Goal: Information Seeking & Learning: Compare options

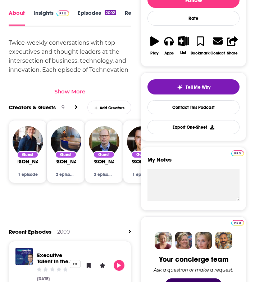
scroll to position [188, 0]
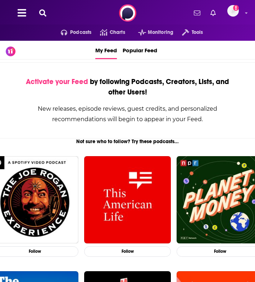
click at [44, 18] on div "Podcasts Charts Monitoring Tools For Business For Podcasters More Add a profile…" at bounding box center [127, 13] width 255 height 26
click at [43, 14] on icon at bounding box center [42, 12] width 7 height 7
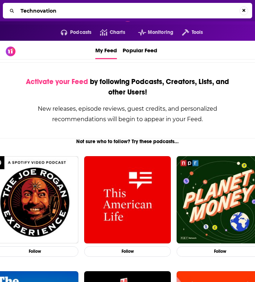
type input "Technovation"
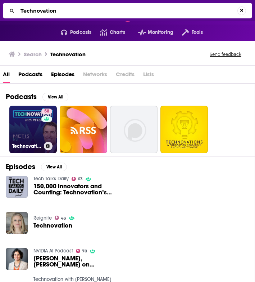
click at [26, 128] on link "58 Technovation with [PERSON_NAME] (CIO, CTO, CDO, CXO Interviews)" at bounding box center [33, 129] width 48 height 48
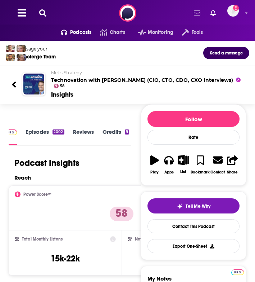
click at [96, 157] on div "Podcast Insights" at bounding box center [67, 162] width 117 height 11
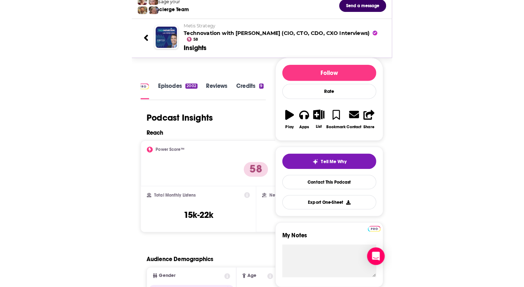
scroll to position [66, 0]
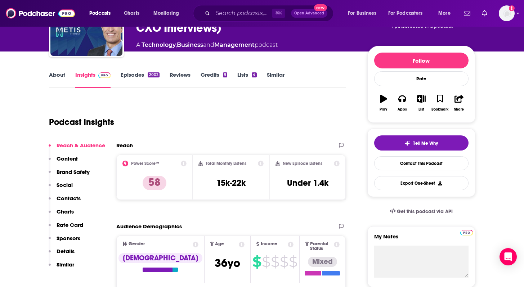
click at [185, 112] on div "Podcast Insights" at bounding box center [194, 117] width 291 height 37
drag, startPoint x: 248, startPoint y: 184, endPoint x: 215, endPoint y: 184, distance: 33.1
click at [215, 184] on div "Total Monthly Listens 15k-22k" at bounding box center [230, 177] width 65 height 33
copy h3 "15k-22k"
drag, startPoint x: 333, startPoint y: 184, endPoint x: 281, endPoint y: 185, distance: 52.2
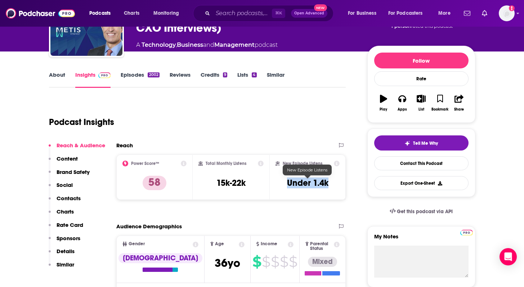
click at [255, 185] on div "New Episode Listens Under 1.4k" at bounding box center [307, 177] width 64 height 33
copy h3 "Under 1.4k"
click at [230, 11] on input "Search podcasts, credits, & more..." at bounding box center [242, 14] width 59 height 12
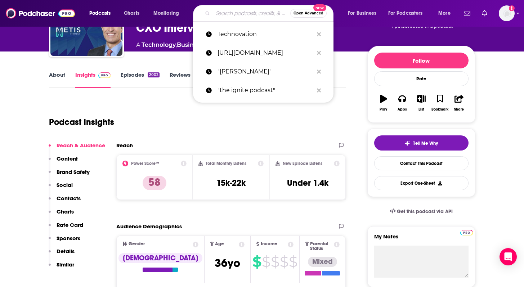
paste input "Me, Myself and AI from MIT [PERSON_NAME]"
type input "Me, Myself and AI from MIT [PERSON_NAME]"
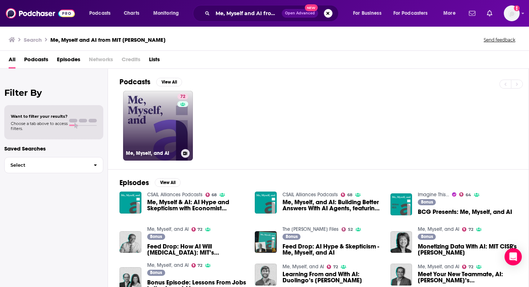
click at [150, 114] on link "72 Me, Myself, and AI" at bounding box center [158, 126] width 70 height 70
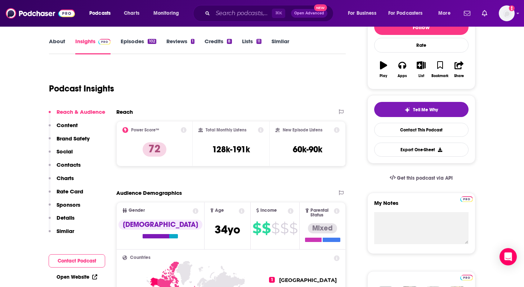
scroll to position [102, 0]
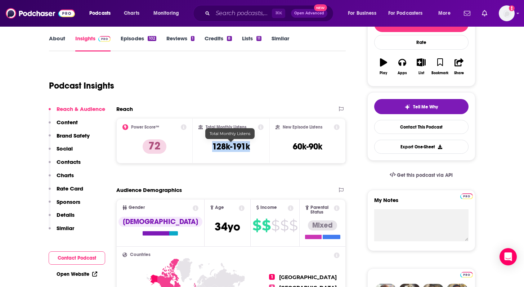
drag, startPoint x: 254, startPoint y: 149, endPoint x: 210, endPoint y: 147, distance: 44.7
click at [210, 147] on div "Total Monthly Listens 128k-191k" at bounding box center [230, 140] width 65 height 33
copy h3 "128k-191k"
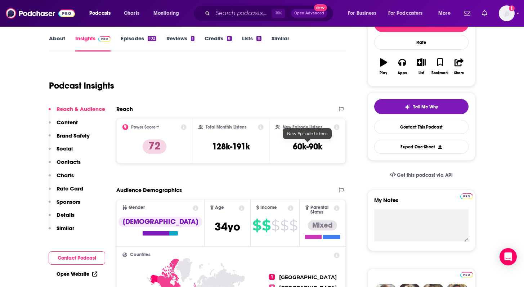
click at [255, 150] on h3 "60k-90k" at bounding box center [308, 146] width 30 height 11
drag, startPoint x: 323, startPoint y: 149, endPoint x: 281, endPoint y: 144, distance: 42.1
click at [255, 144] on div "New Episode Listens 60k-90k" at bounding box center [307, 140] width 64 height 33
copy h3 "60k-90k"
click at [216, 16] on input "Search podcasts, credits, & more..." at bounding box center [242, 14] width 59 height 12
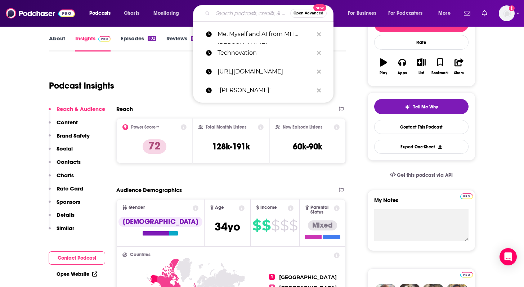
paste input "The Ravit Show"
type input "The Ravit Show"
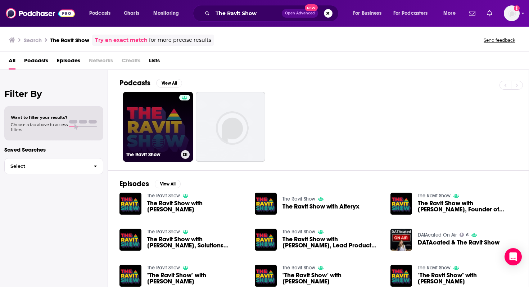
click at [153, 143] on link "The Ravit Show" at bounding box center [158, 127] width 70 height 70
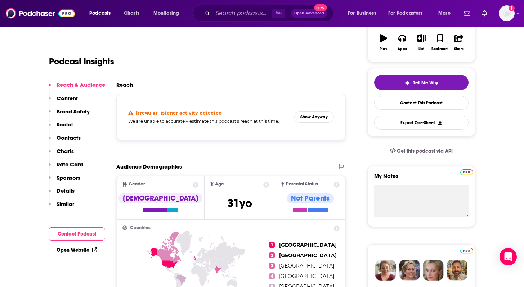
scroll to position [127, 0]
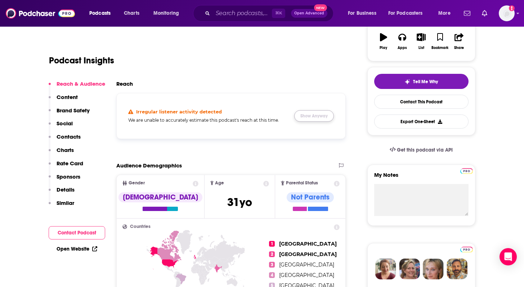
click at [255, 115] on button "Show Anyway" at bounding box center [314, 116] width 40 height 12
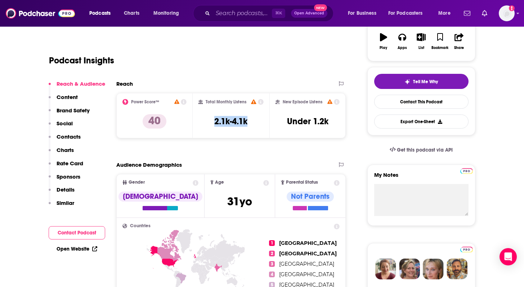
drag, startPoint x: 253, startPoint y: 122, endPoint x: 193, endPoint y: 121, distance: 59.8
click at [193, 121] on div "Total Monthly Listens 2.1k-4.1k" at bounding box center [231, 115] width 77 height 45
copy div "Total Monthly Listens 2.1k-4.1k"
click at [255, 119] on div "New Episode Listens Under 1.2k" at bounding box center [307, 115] width 77 height 45
drag, startPoint x: 254, startPoint y: 121, endPoint x: 214, endPoint y: 120, distance: 39.6
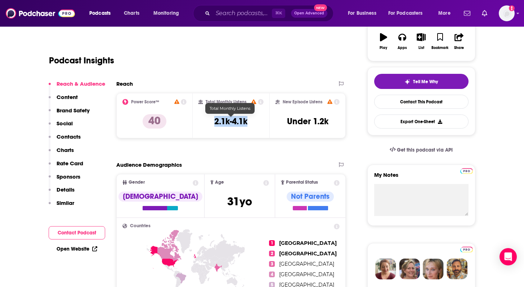
click at [214, 120] on div "Total Monthly Listens 2.1k-4.1k" at bounding box center [230, 115] width 65 height 33
copy h3 "2.1k-4.1k"
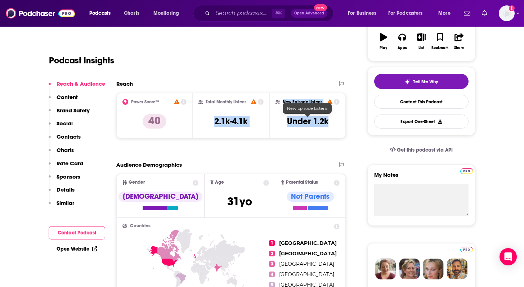
drag, startPoint x: 329, startPoint y: 123, endPoint x: 266, endPoint y: 118, distance: 63.2
click at [255, 118] on div "Power Score™ 40 Total Monthly Listens 2.1k-4.1k New Episode Listens Under 1.2k" at bounding box center [231, 115] width 230 height 45
click at [255, 133] on div "New Episode Listens Under 1.2k" at bounding box center [307, 115] width 77 height 45
drag, startPoint x: 332, startPoint y: 123, endPoint x: 282, endPoint y: 120, distance: 49.4
click at [255, 120] on div "New Episode Listens Under 1.2k" at bounding box center [307, 115] width 64 height 33
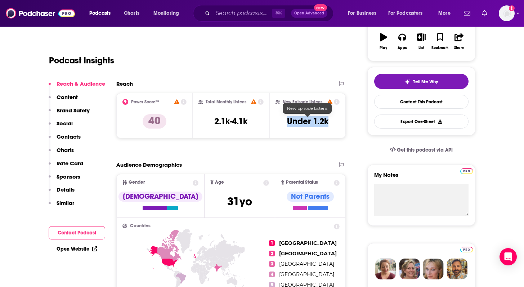
copy h3 "Under 1.2k"
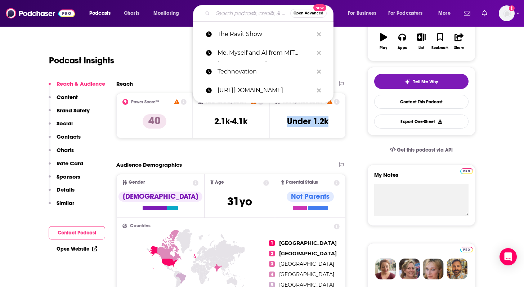
click at [228, 17] on input "Search podcasts, credits, & more..." at bounding box center [251, 14] width 77 height 12
paste input "The Cognitive Revolution"
type input "The Cognitive Revolution"
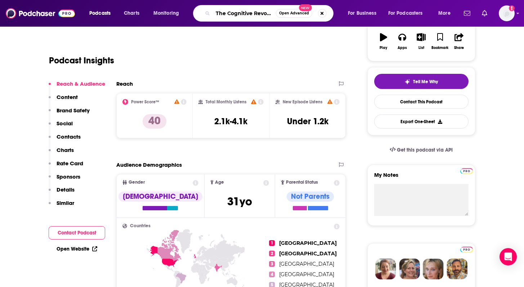
scroll to position [0, 10]
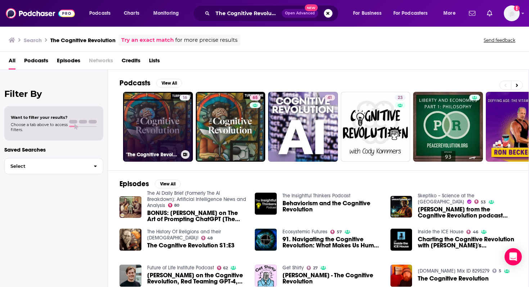
click at [153, 112] on link "16 "The Cognitive Revolution"" at bounding box center [158, 127] width 70 height 70
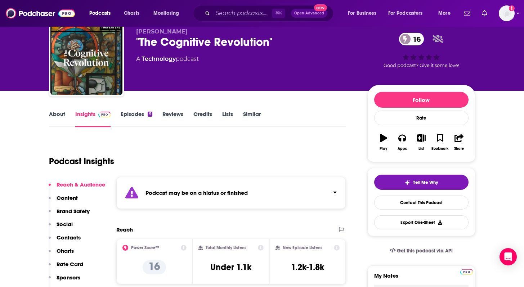
scroll to position [35, 0]
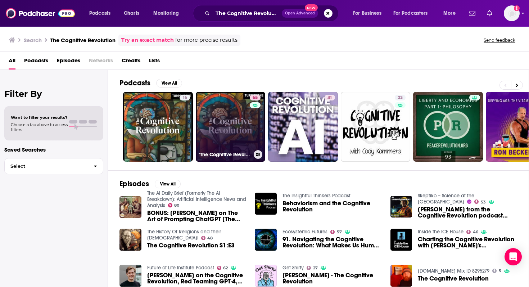
click at [207, 121] on link "65 "The Cognitive Revolution" | AI Builders, Researchers, and Live Player Analy…" at bounding box center [231, 127] width 70 height 70
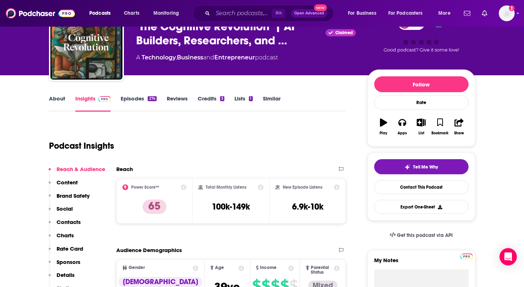
scroll to position [52, 0]
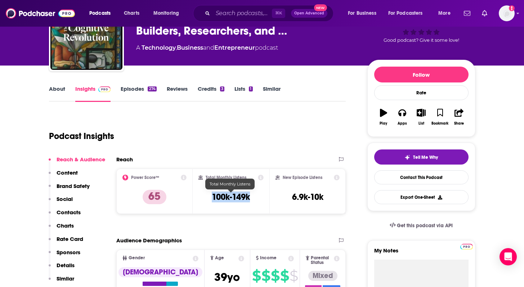
drag, startPoint x: 258, startPoint y: 195, endPoint x: 211, endPoint y: 194, distance: 47.2
click at [211, 194] on div "Total Monthly Listens 100k-149k" at bounding box center [230, 191] width 65 height 33
copy h3 "100k-149k"
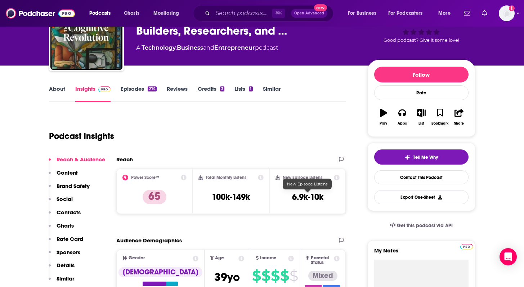
click at [255, 211] on div "New Episode Listens 6.9k-10k" at bounding box center [307, 190] width 77 height 45
drag, startPoint x: 324, startPoint y: 201, endPoint x: 284, endPoint y: 201, distance: 40.0
click at [255, 201] on div "New Episode Listens 6.9k-10k" at bounding box center [307, 191] width 64 height 33
copy h3 "6.9k-10k"
click at [234, 17] on input "Search podcasts, credits, & more..." at bounding box center [242, 14] width 59 height 12
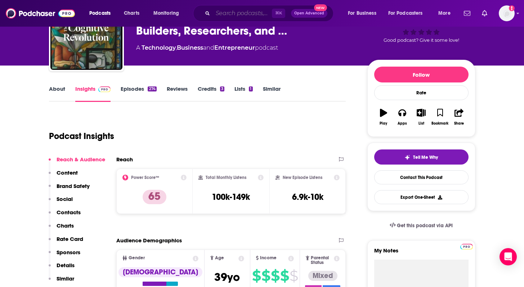
paste input "AI in Business"
type input "AI in Business"
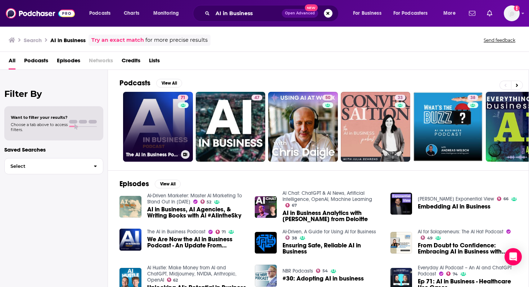
click at [165, 120] on link "71 The AI in Business Podcast" at bounding box center [158, 127] width 70 height 70
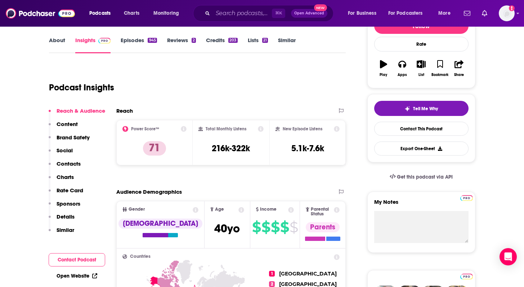
scroll to position [115, 0]
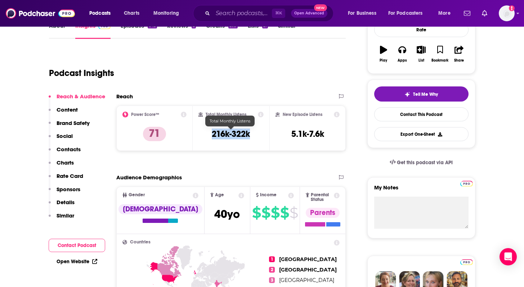
drag, startPoint x: 254, startPoint y: 134, endPoint x: 207, endPoint y: 134, distance: 47.5
click at [207, 134] on div "Total Monthly Listens 216k-322k" at bounding box center [230, 128] width 65 height 33
click at [255, 134] on h3 "5.1k-7.6k" at bounding box center [307, 134] width 33 height 11
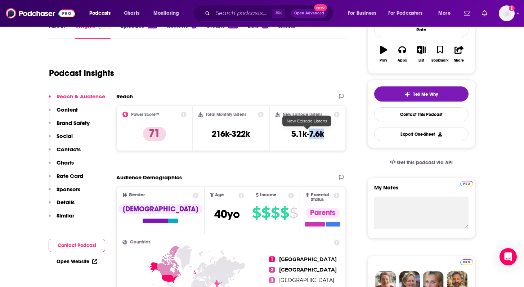
click at [255, 134] on h3 "5.1k-7.6k" at bounding box center [307, 134] width 33 height 11
copy h3 "7.6k"
click at [255, 134] on h3 "5.1k-7.6k" at bounding box center [307, 134] width 33 height 11
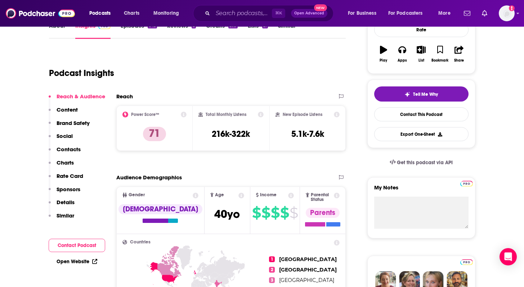
click at [224, 21] on div "⌘ K Open Advanced New" at bounding box center [263, 13] width 140 height 17
click at [224, 16] on input "Search podcasts, credits, & more..." at bounding box center [242, 14] width 59 height 12
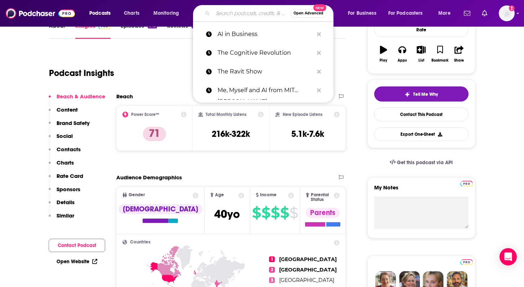
paste input "Modern CTO"
type input "Modern CTO"
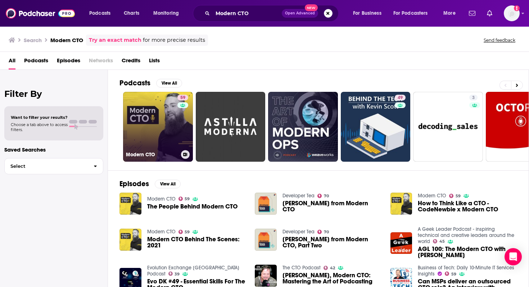
click at [176, 136] on link "59 Modern CTO" at bounding box center [158, 127] width 70 height 70
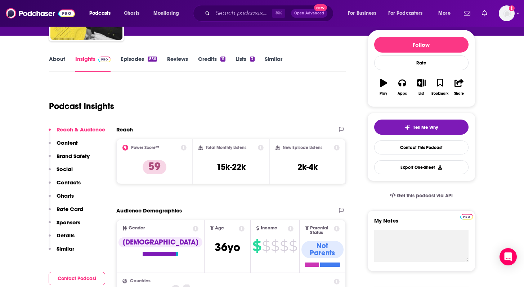
scroll to position [91, 0]
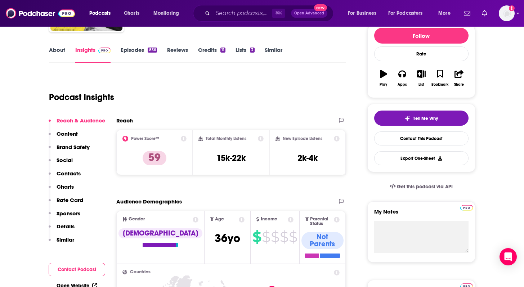
click at [224, 156] on h3 "15k-22k" at bounding box center [230, 158] width 29 height 11
click at [230, 157] on h3 "15k-22k" at bounding box center [230, 158] width 29 height 11
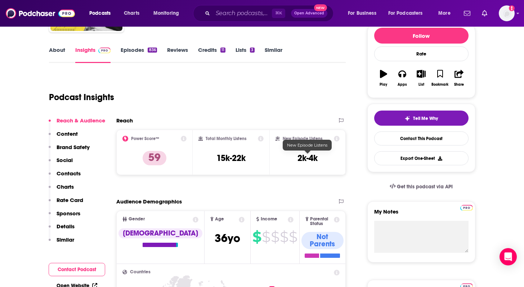
click at [255, 157] on h3 "2k-4k" at bounding box center [307, 158] width 20 height 11
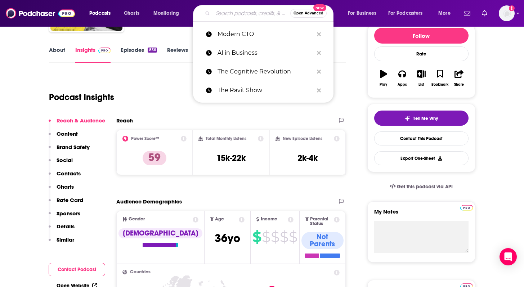
click at [216, 16] on input "Search podcasts, credits, & more..." at bounding box center [251, 14] width 77 height 12
paste input "This Week in Startups"
type input "This Week in Startups"
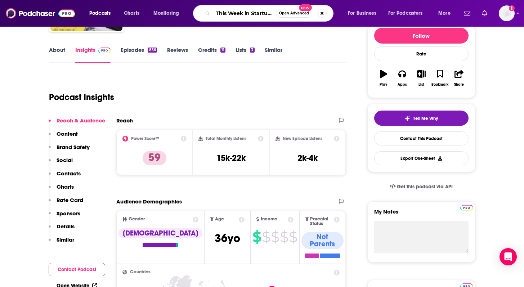
scroll to position [0, 1]
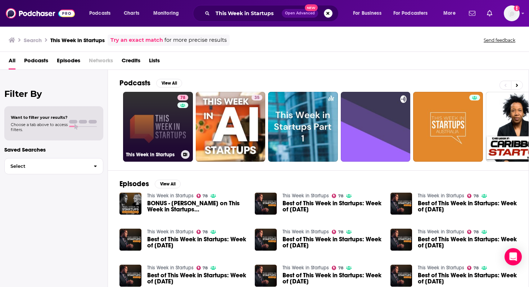
click at [150, 129] on link "78 This Week in Startups" at bounding box center [158, 127] width 70 height 70
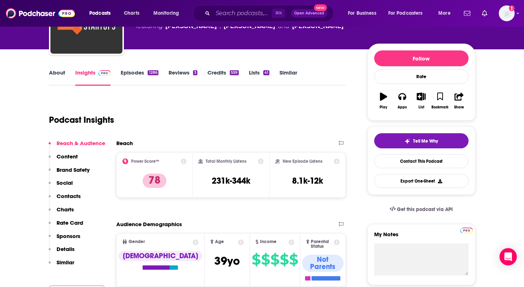
scroll to position [95, 0]
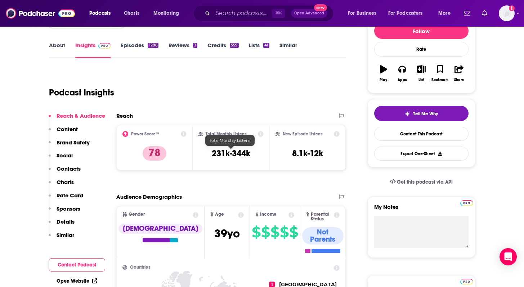
click at [229, 155] on h3 "231k-344k" at bounding box center [231, 153] width 39 height 11
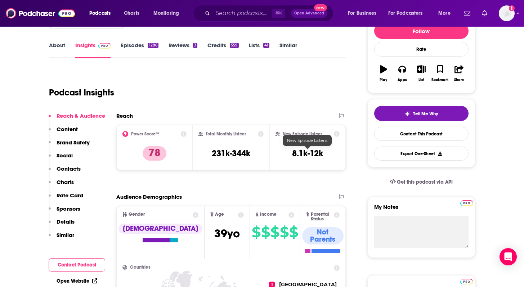
click at [255, 155] on h3 "8.1k-12k" at bounding box center [307, 153] width 31 height 11
click at [226, 13] on input "Search podcasts, credits, & more..." at bounding box center [242, 14] width 59 height 12
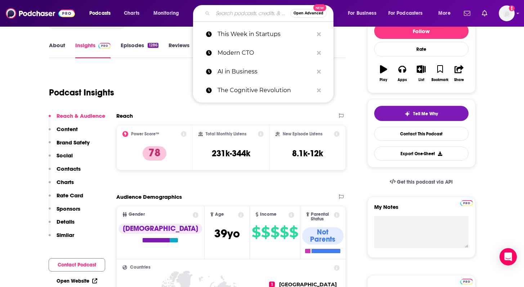
paste input "The How of Business"
type input "The How of Business"
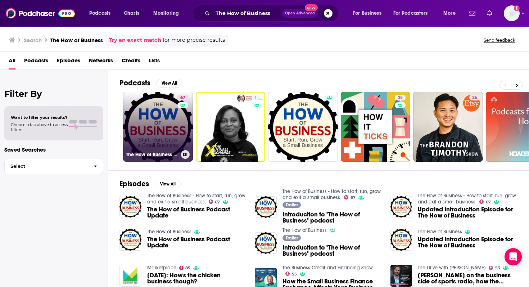
click at [152, 128] on link "67 The How of Business - How to start, run, grow and exit a small business." at bounding box center [158, 127] width 70 height 70
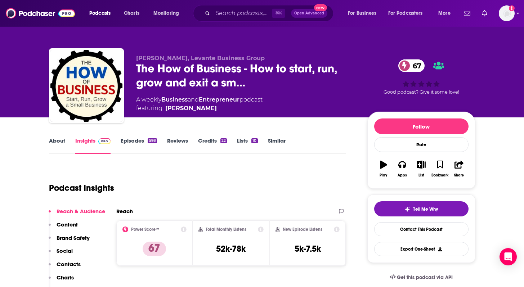
scroll to position [48, 0]
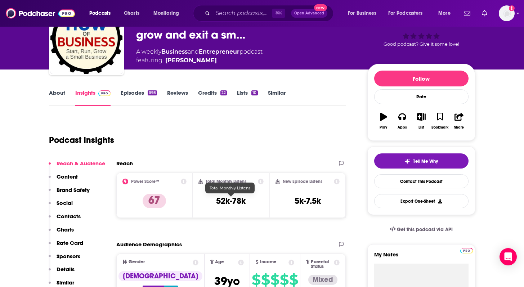
click at [226, 199] on h3 "52k-78k" at bounding box center [231, 200] width 30 height 11
click at [255, 193] on div "New Episode Listens 5k-7.5k" at bounding box center [307, 195] width 64 height 33
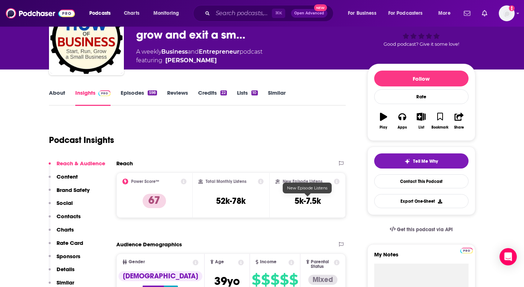
click at [255, 204] on h3 "5k-7.5k" at bounding box center [307, 200] width 26 height 11
click at [244, 21] on div "⌘ K Open Advanced New" at bounding box center [263, 13] width 140 height 17
click at [238, 11] on input "Search podcasts, credits, & more..." at bounding box center [242, 14] width 59 height 12
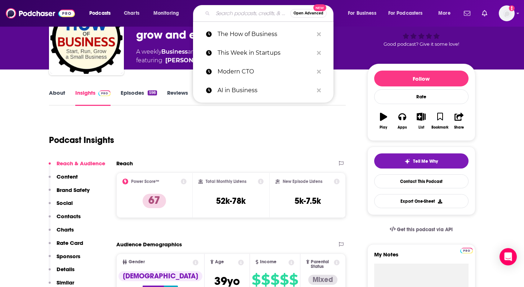
paste input "The Changelog"
type input "The Changelog"
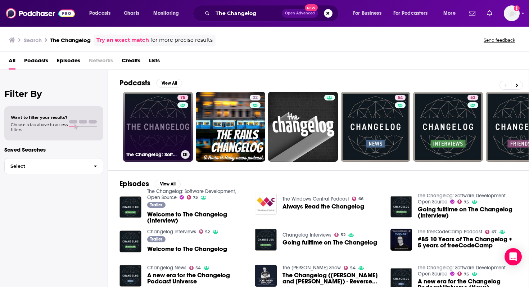
click at [150, 132] on link "75 The Changelog: Software Development, Open Source" at bounding box center [158, 127] width 70 height 70
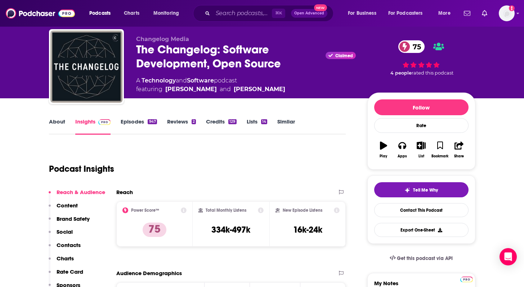
scroll to position [38, 0]
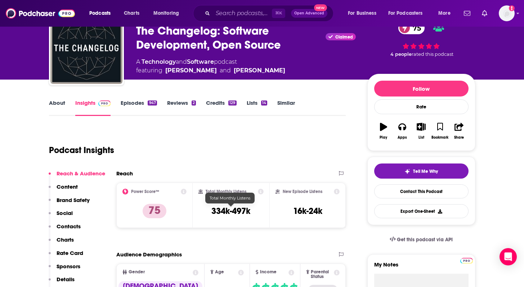
click at [229, 207] on h3 "334k-497k" at bounding box center [230, 211] width 39 height 11
click at [255, 209] on h3 "16k-24k" at bounding box center [307, 211] width 29 height 11
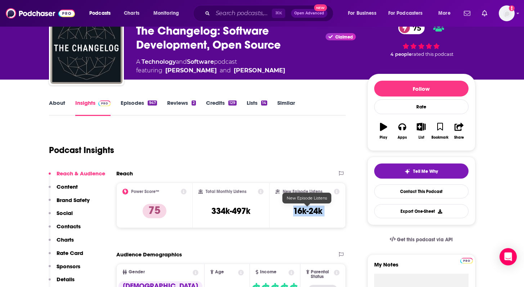
click at [255, 209] on h3 "16k-24k" at bounding box center [307, 211] width 29 height 11
click at [217, 180] on div "Reach" at bounding box center [231, 176] width 230 height 13
click at [224, 14] on input "Search podcasts, credits, & more..." at bounding box center [242, 14] width 59 height 12
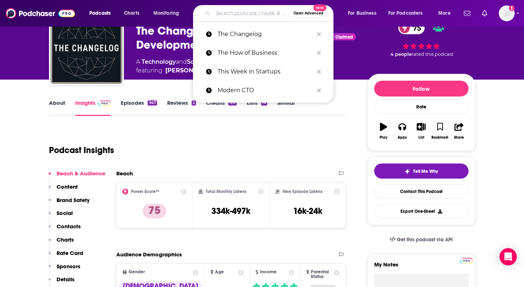
paste input "Shift AI"
type input "Shift AI"
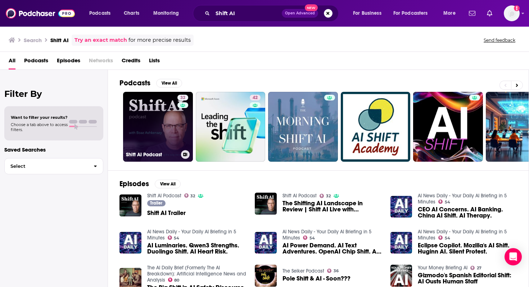
click at [159, 120] on link "32 Shift AI Podcast" at bounding box center [158, 127] width 70 height 70
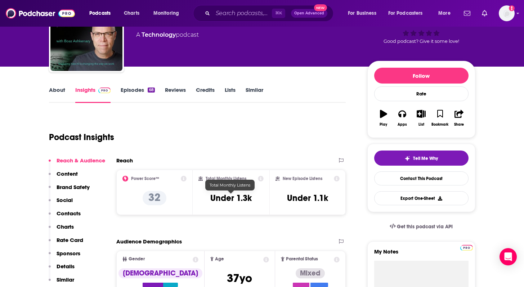
scroll to position [61, 0]
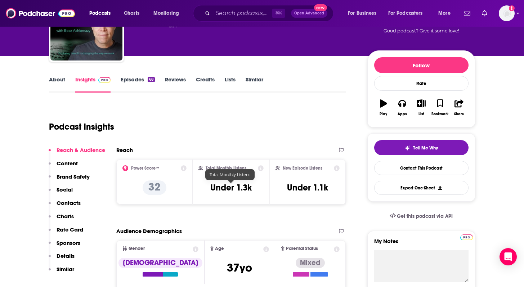
click at [229, 189] on h3 "Under 1.3k" at bounding box center [230, 187] width 41 height 11
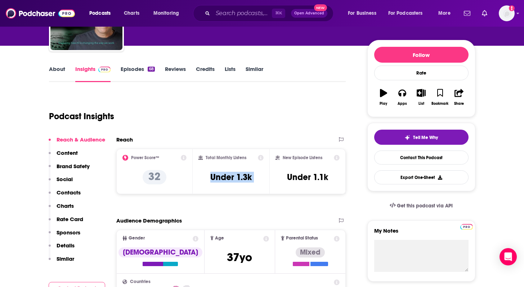
scroll to position [82, 0]
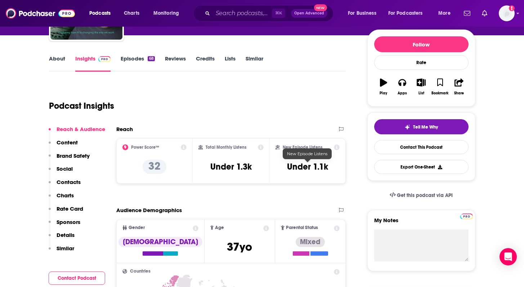
click at [255, 168] on h3 "Under 1.1k" at bounding box center [307, 166] width 41 height 11
click at [225, 14] on input "Search podcasts, credits, & more..." at bounding box center [242, 14] width 59 height 12
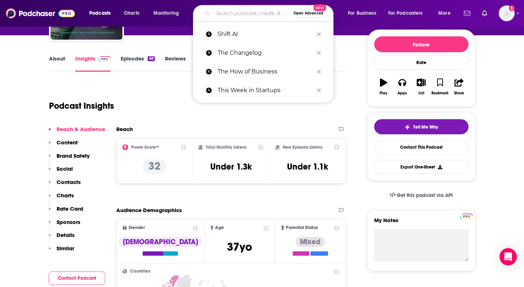
paste input "The SMB Tech Innovators Podcast"
type input "The SMB Tech Innovators Podcast"
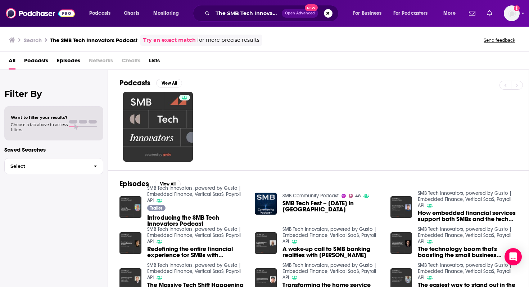
click at [255, 129] on div at bounding box center [324, 127] width 409 height 70
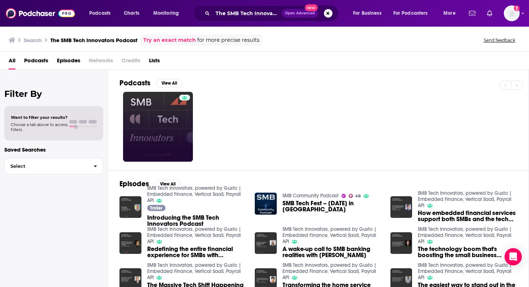
click at [168, 123] on link at bounding box center [158, 127] width 70 height 70
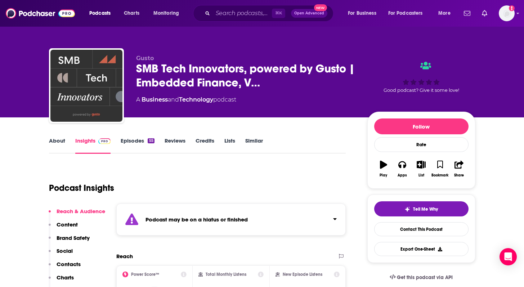
click at [173, 182] on div "Podcast Insights" at bounding box center [194, 183] width 291 height 37
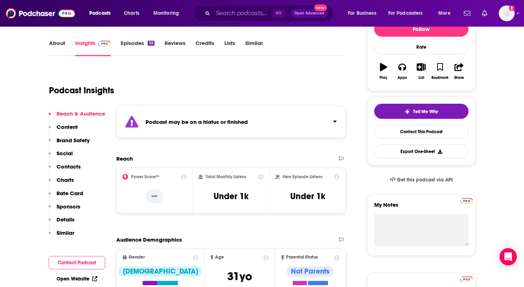
scroll to position [98, 0]
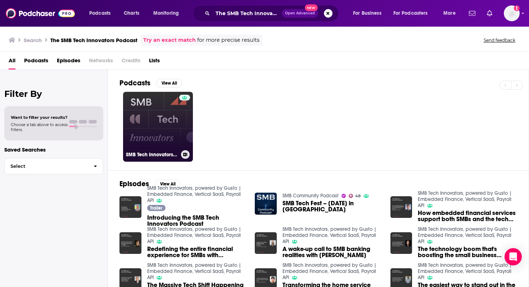
click at [174, 135] on link "SMB Tech Innovators, powered by Gusto | Embedded Finance, Vertical SaaS, Payrol…" at bounding box center [158, 127] width 70 height 70
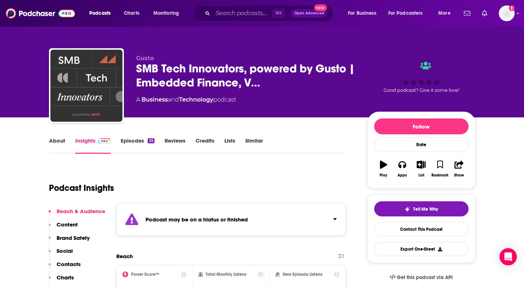
click at [255, 224] on div "Podcast may be on a hiatus or finished" at bounding box center [231, 219] width 230 height 32
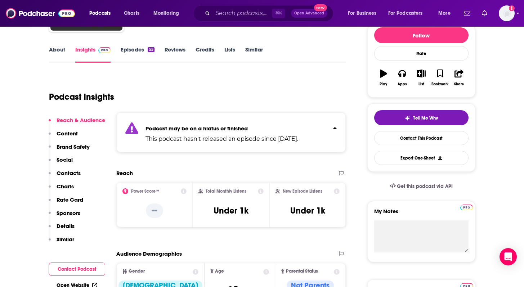
scroll to position [98, 0]
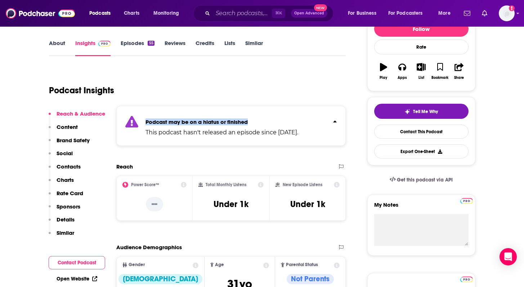
drag, startPoint x: 251, startPoint y: 121, endPoint x: 186, endPoint y: 116, distance: 65.0
click at [186, 116] on div "Podcast may be on a hiatus or finished This podcast hasn't released an episode …" at bounding box center [221, 126] width 153 height 22
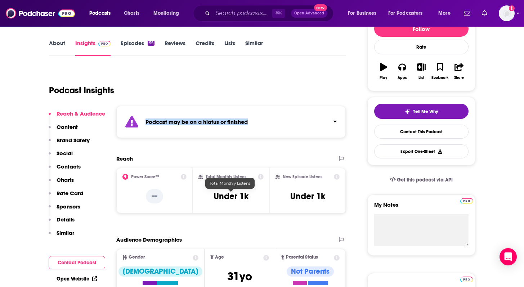
click at [217, 115] on div "Podcast may be on a hiatus or finished" at bounding box center [231, 122] width 230 height 32
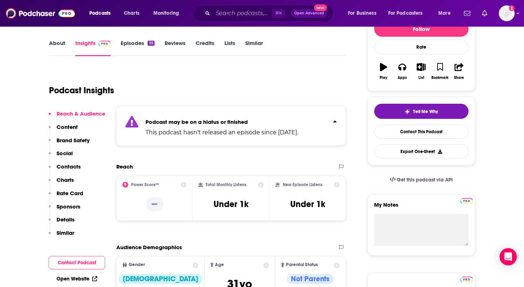
drag, startPoint x: 322, startPoint y: 132, endPoint x: 155, endPoint y: 113, distance: 168.5
click at [155, 113] on div "Podcast may be on a hiatus or finished This podcast hasn't released an episode …" at bounding box center [231, 126] width 230 height 40
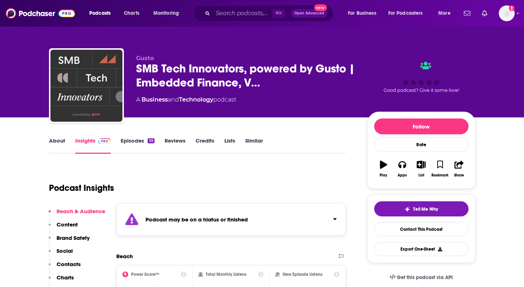
click at [209, 178] on div "Podcast Insights" at bounding box center [194, 183] width 291 height 37
click at [234, 19] on div "⌘ K Open Advanced New" at bounding box center [263, 13] width 140 height 17
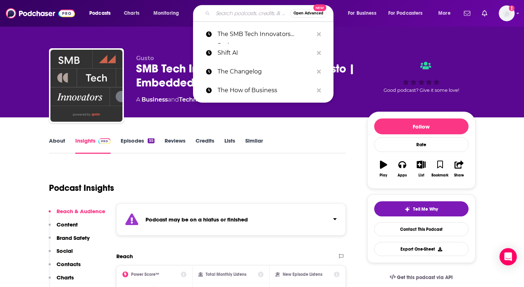
click at [226, 12] on input "Search podcasts, credits, & more..." at bounding box center [251, 14] width 77 height 12
paste input "Small Business Radio Show"
type input "Small Business Radio Show"
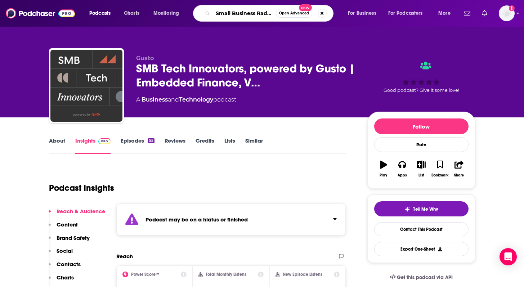
scroll to position [0, 16]
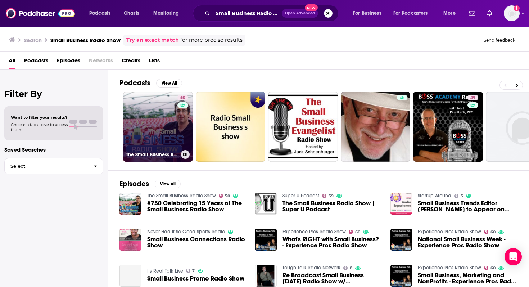
click at [175, 130] on link "50 The Small Business Radio Show" at bounding box center [158, 127] width 70 height 70
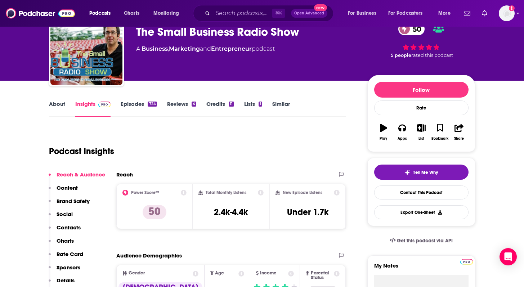
scroll to position [58, 0]
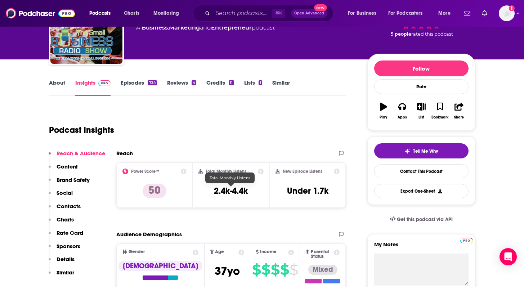
click at [236, 190] on h3 "2.4k-4.4k" at bounding box center [231, 190] width 34 height 11
copy div "2.4k-4.4k"
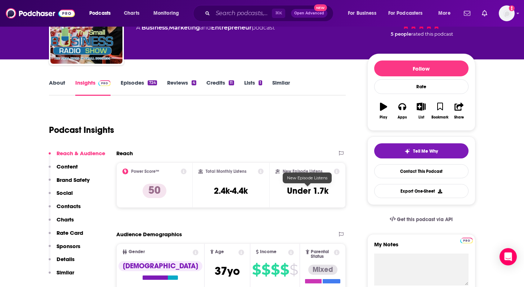
click at [308, 189] on h3 "Under 1.7k" at bounding box center [307, 190] width 41 height 11
copy div "Under 1.7k Export One-Sheet"
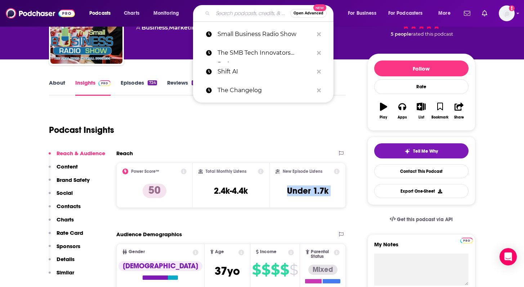
click at [225, 12] on input "Search podcasts, credits, & more..." at bounding box center [251, 14] width 77 height 12
paste input "The Duct Tape Marketing Podcast"
type input "The Duct Tape Marketing Podcast"
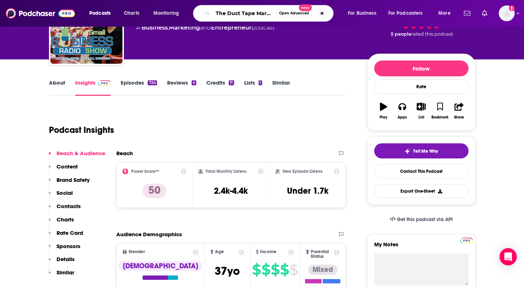
scroll to position [0, 33]
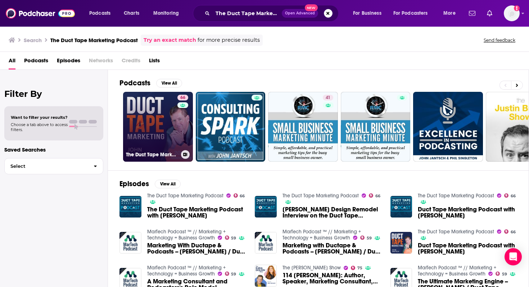
click at [147, 118] on link "66 The Duct Tape Marketing Podcast" at bounding box center [158, 127] width 70 height 70
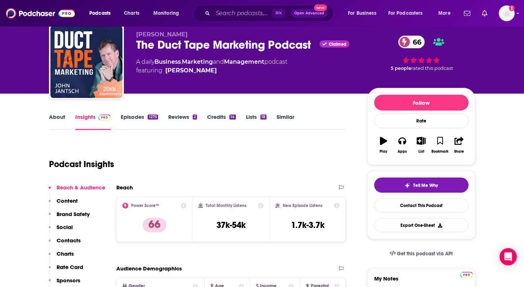
scroll to position [45, 0]
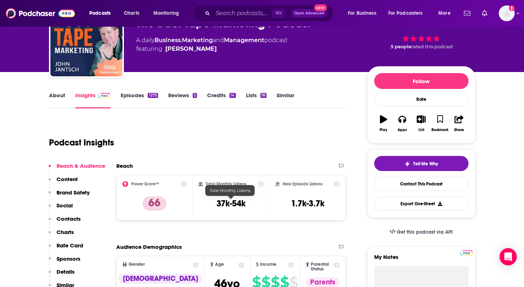
click at [229, 198] on h3 "37k-54k" at bounding box center [230, 203] width 29 height 11
click at [226, 202] on h3 "37k-54k" at bounding box center [230, 203] width 29 height 11
copy div "37k-54k"
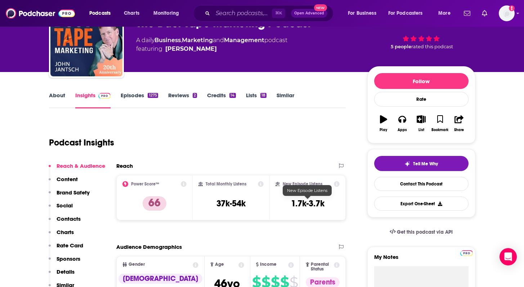
click at [297, 206] on h3 "1.7k-3.7k" at bounding box center [307, 203] width 33 height 11
copy div "1.7k-3.7k Export One-Sheet"
